Goal: Navigation & Orientation: Find specific page/section

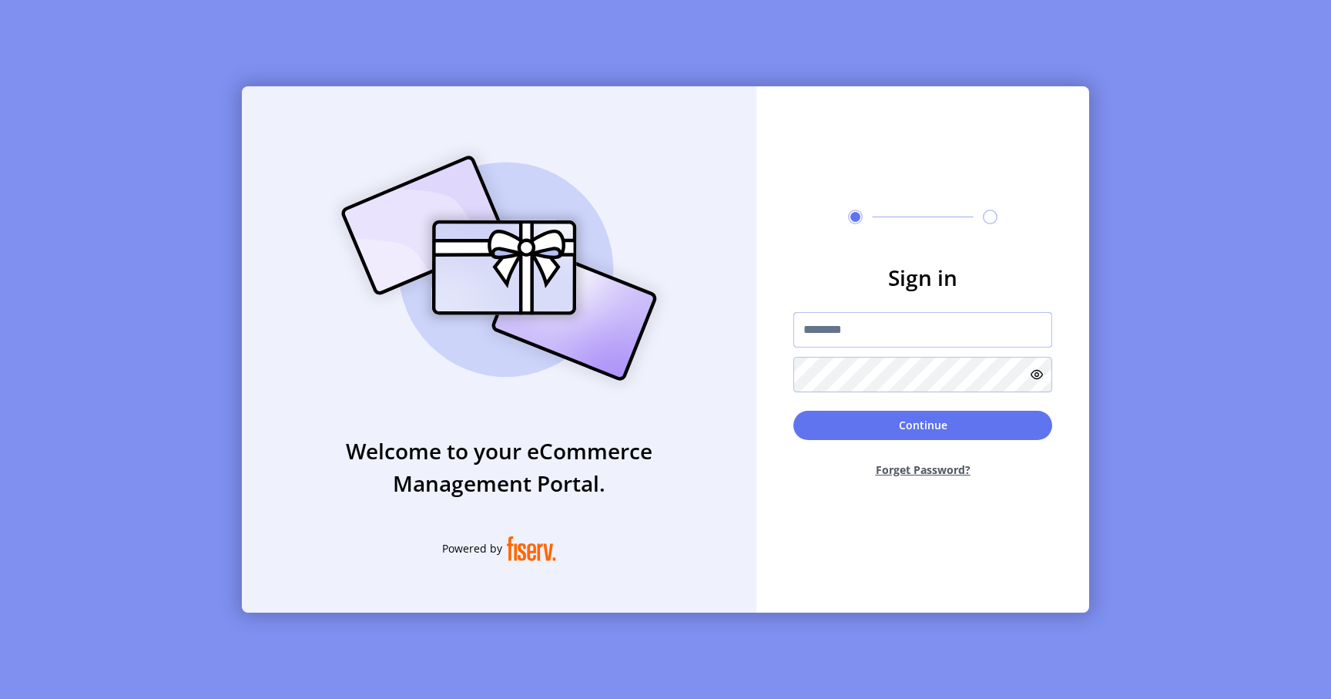
click at [837, 332] on input "text" at bounding box center [923, 329] width 259 height 35
paste input "**********"
type input "**********"
click at [887, 425] on button "Continue" at bounding box center [923, 425] width 259 height 29
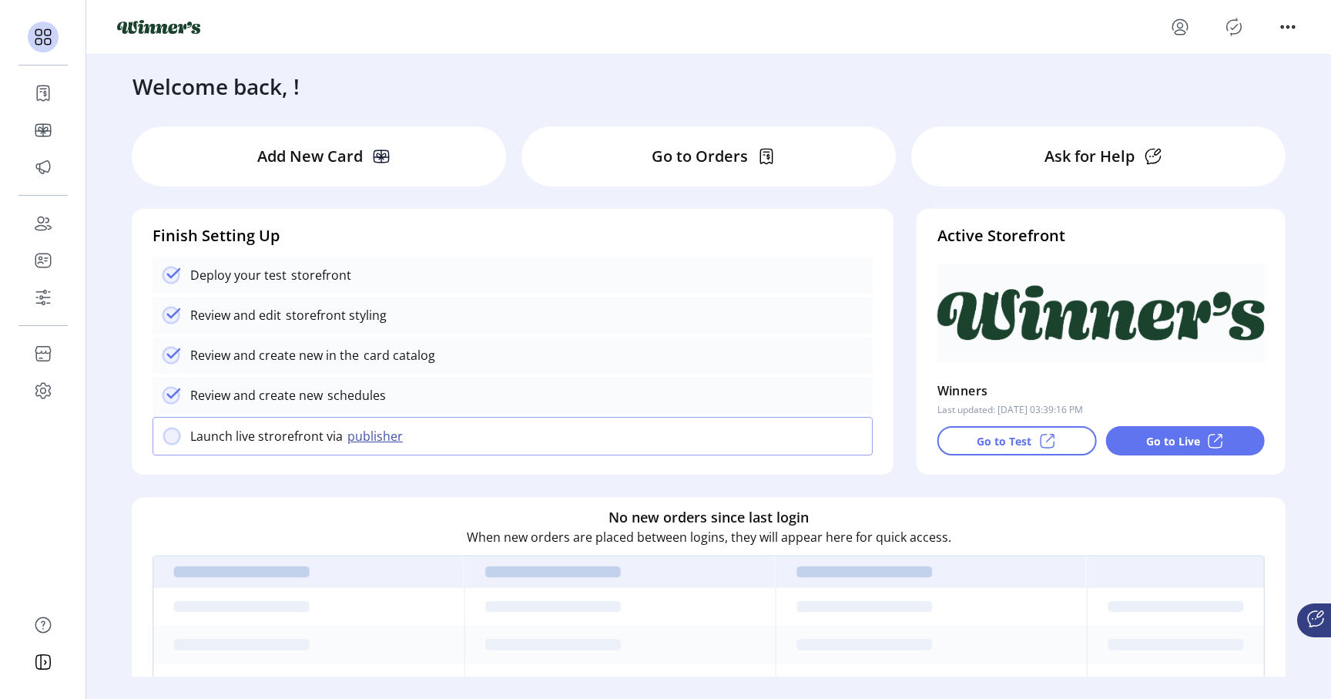
click at [391, 168] on div "Add New Card" at bounding box center [319, 156] width 374 height 60
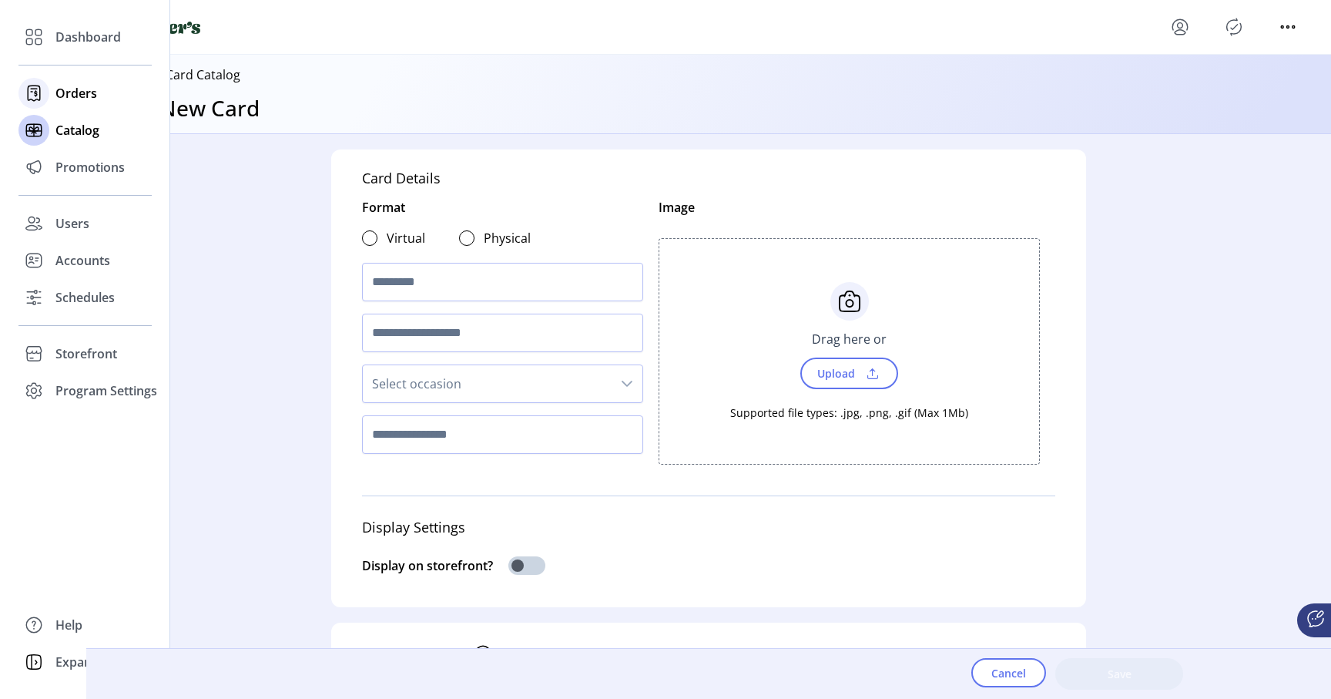
click at [54, 96] on div "Orders" at bounding box center [84, 93] width 133 height 37
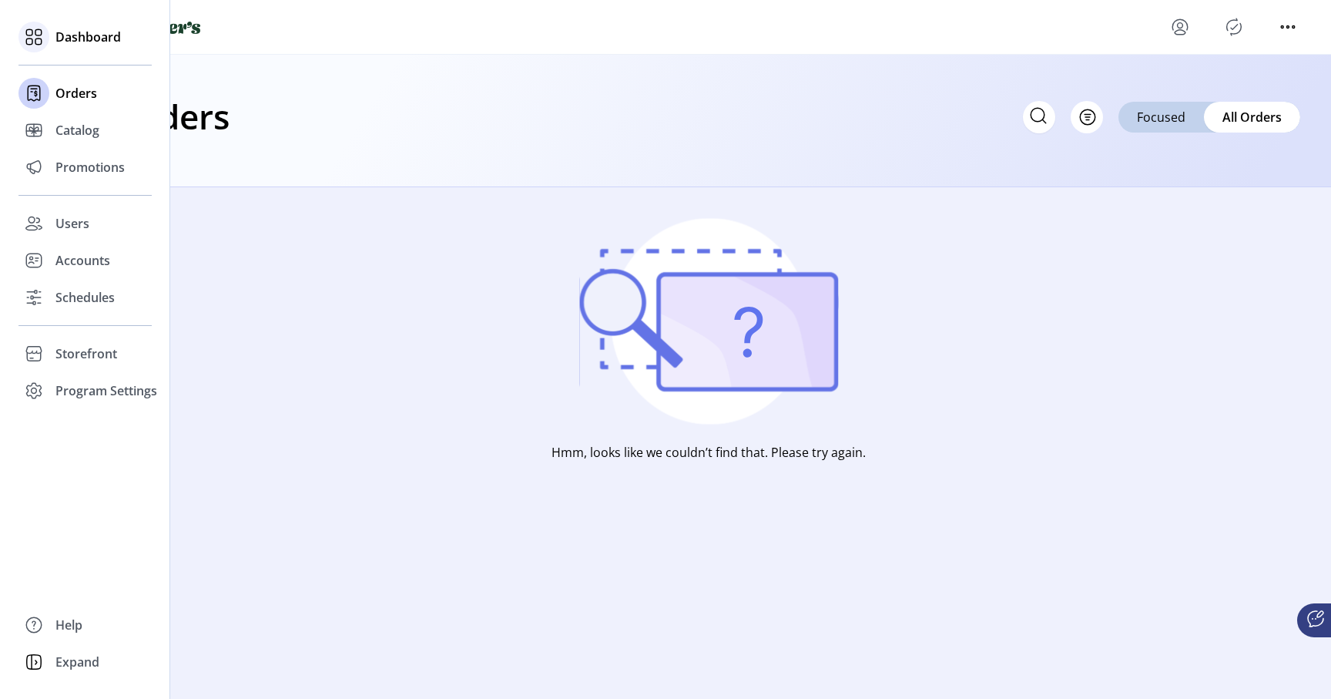
click at [53, 38] on div "Dashboard" at bounding box center [84, 36] width 133 height 37
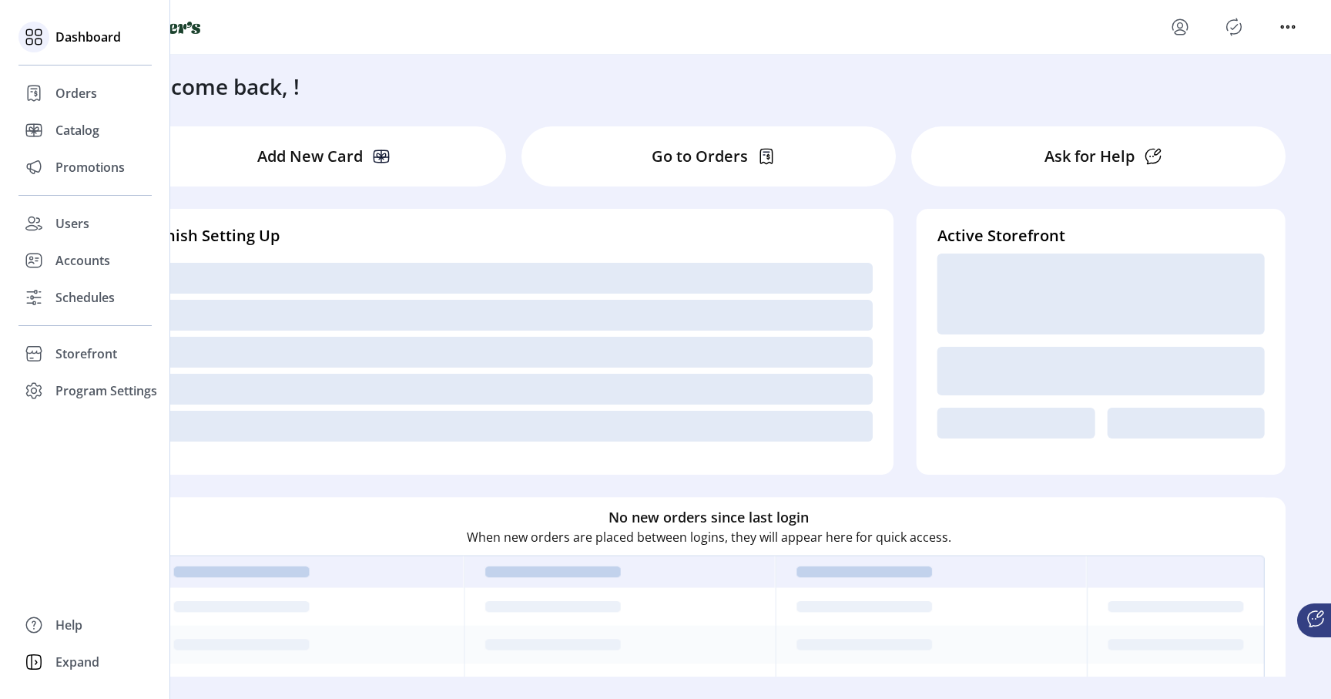
click at [106, 45] on span "Dashboard" at bounding box center [87, 37] width 65 height 18
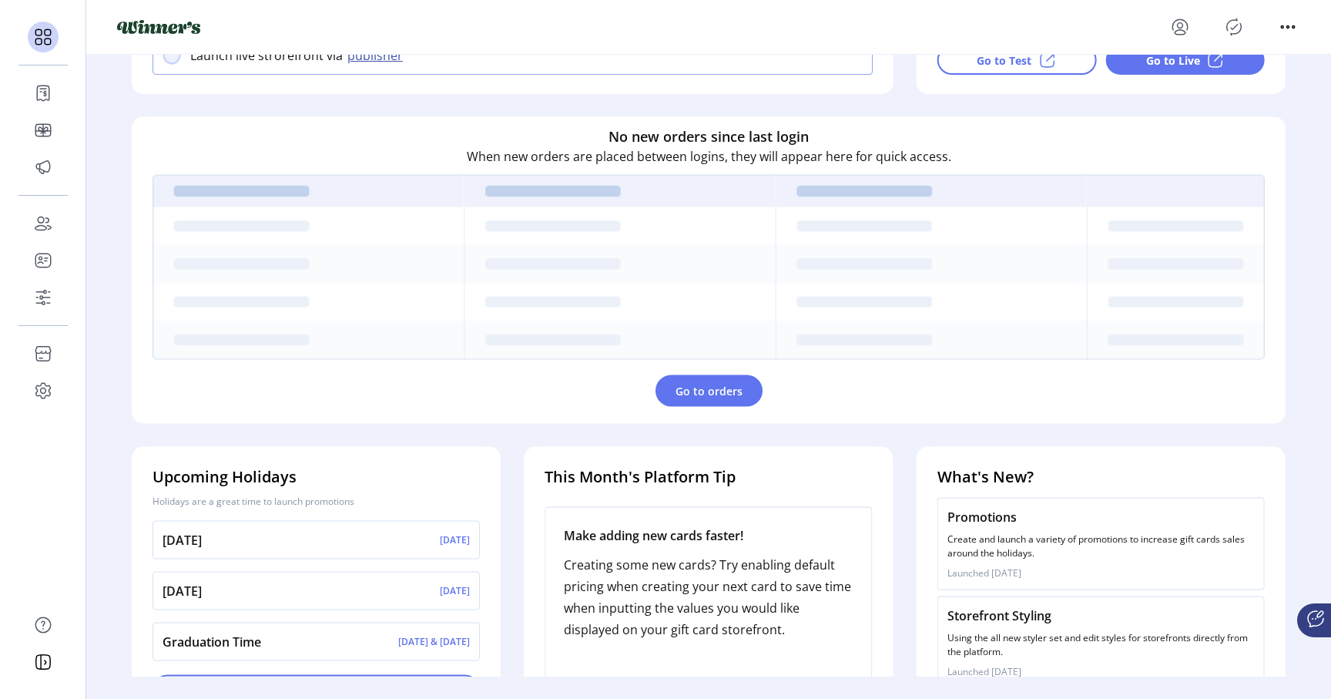
scroll to position [431, 0]
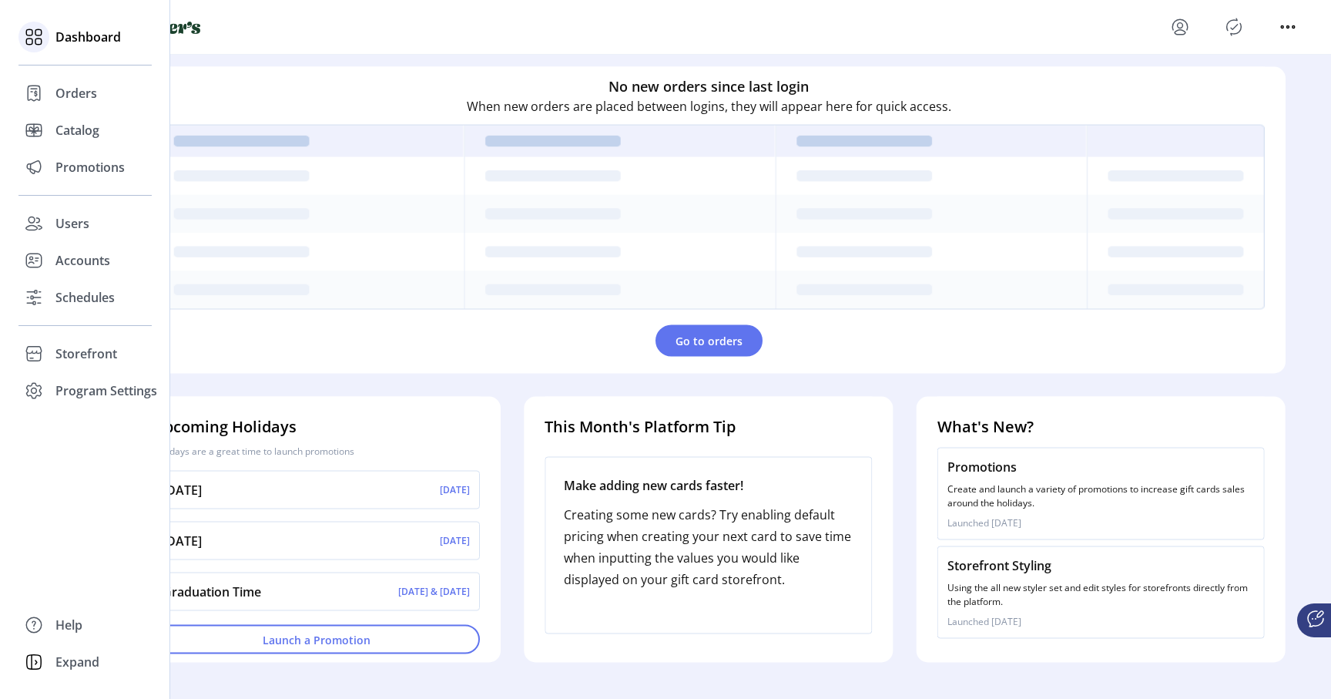
click at [72, 37] on span "Dashboard" at bounding box center [87, 37] width 65 height 18
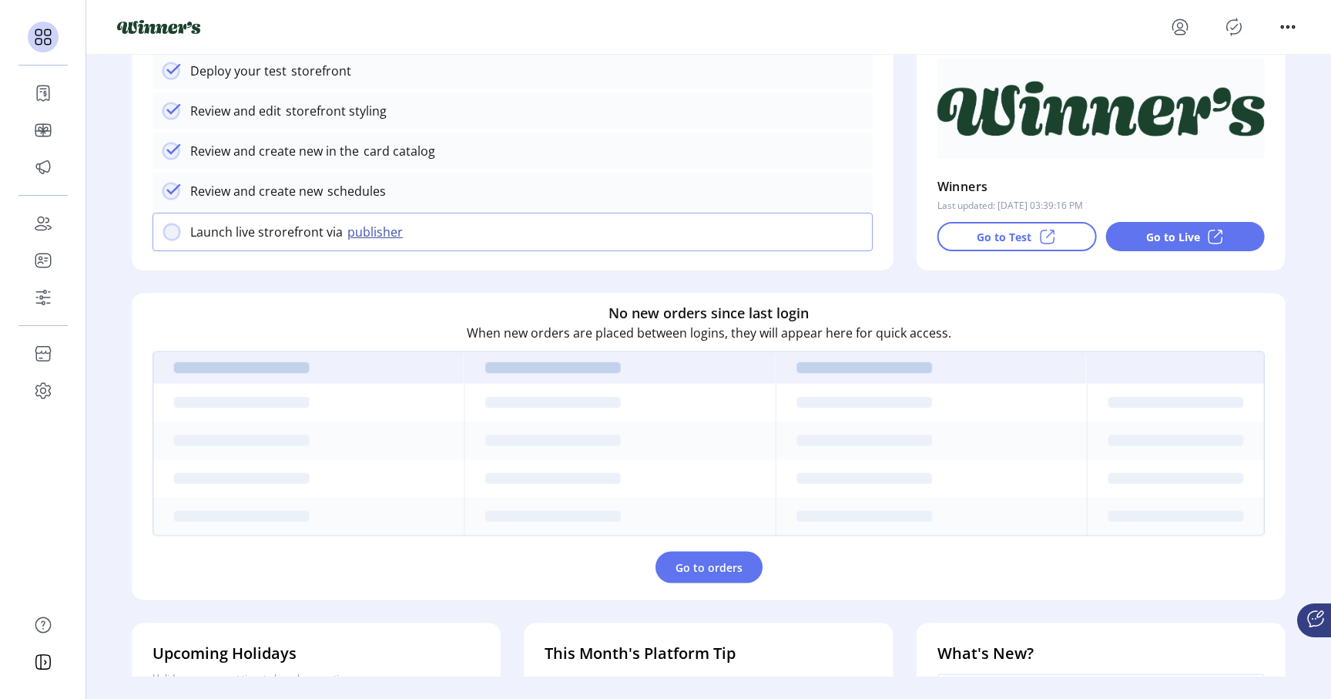
scroll to position [217, 0]
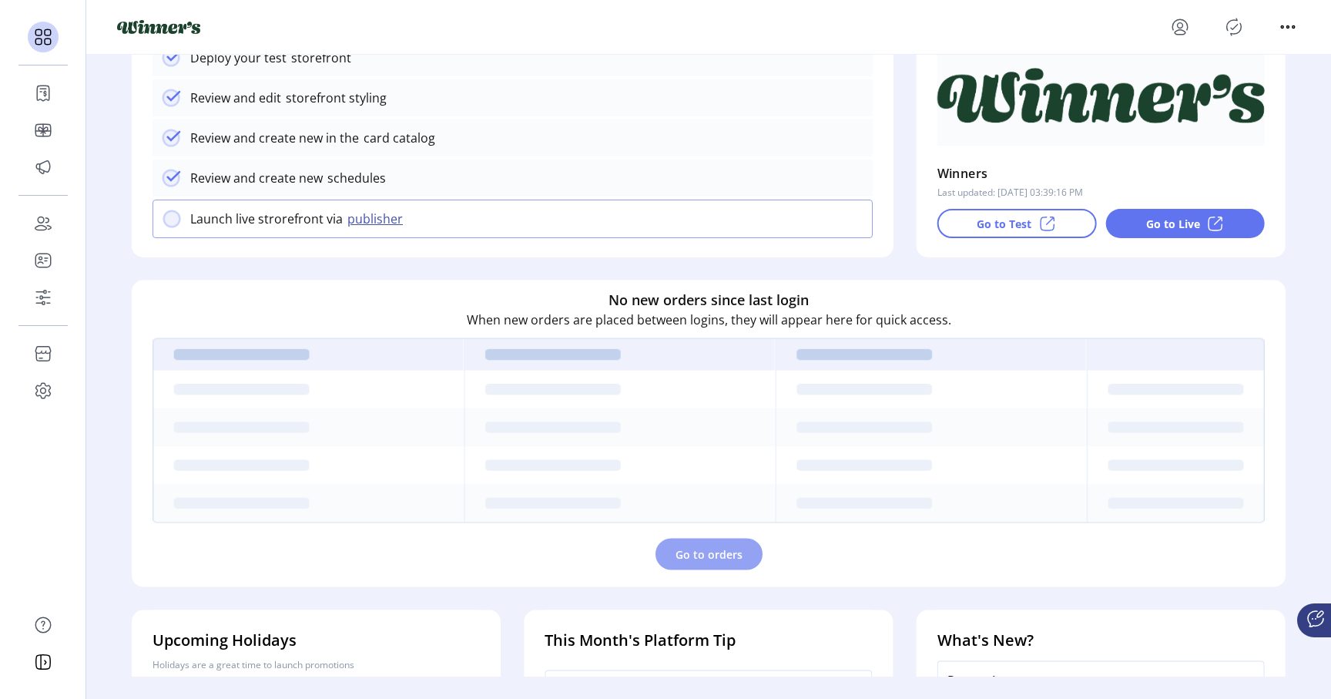
click at [707, 555] on span "Go to orders" at bounding box center [709, 554] width 67 height 16
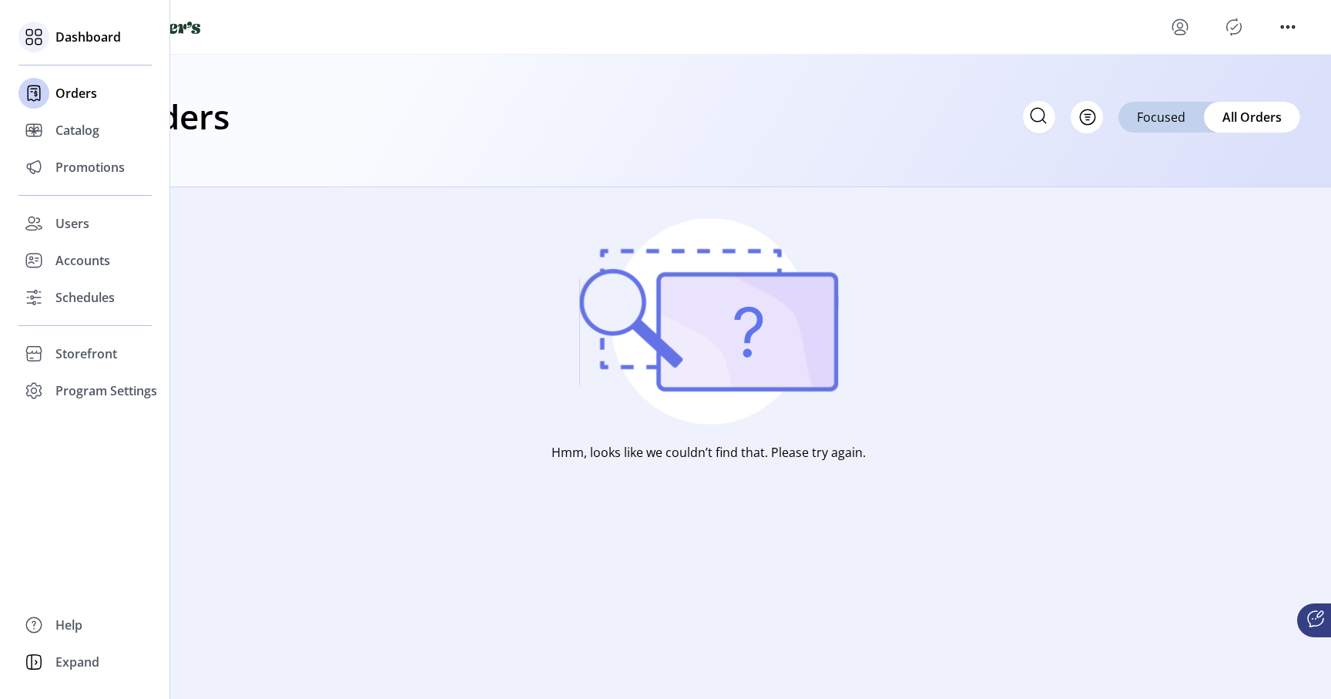
click at [62, 39] on span "Dashboard" at bounding box center [87, 37] width 65 height 18
